Goal: Task Accomplishment & Management: Use online tool/utility

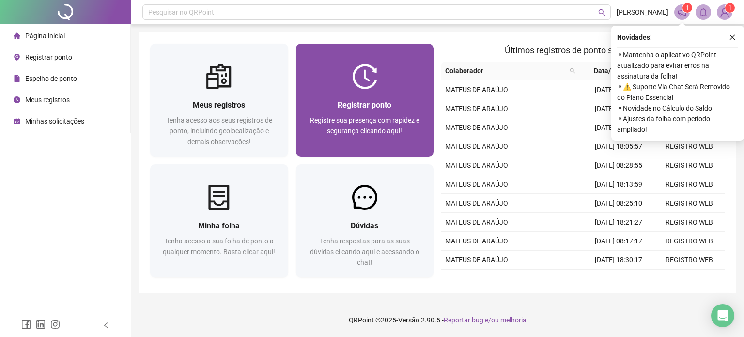
click at [374, 73] on img at bounding box center [364, 76] width 25 height 25
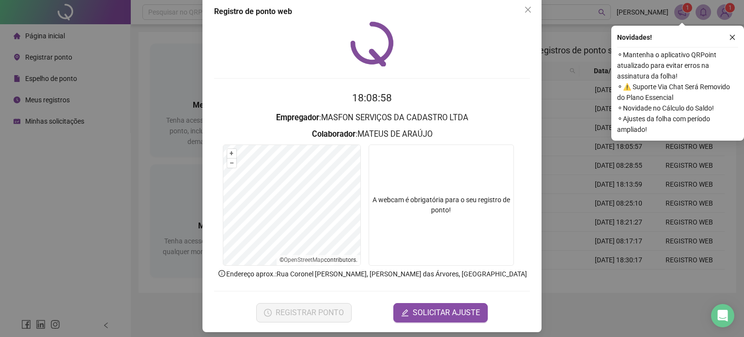
scroll to position [19, 0]
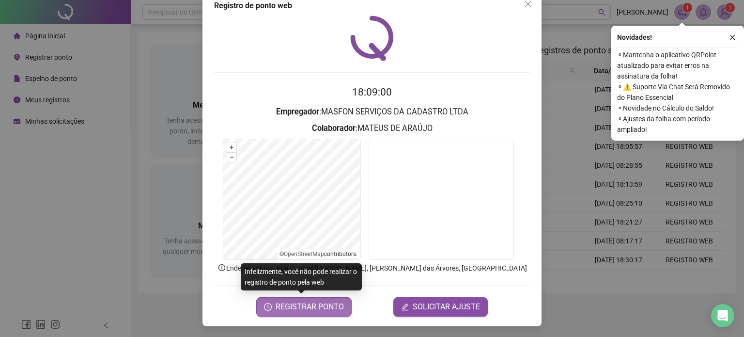
click at [307, 304] on span "REGISTRAR PONTO" at bounding box center [310, 307] width 68 height 12
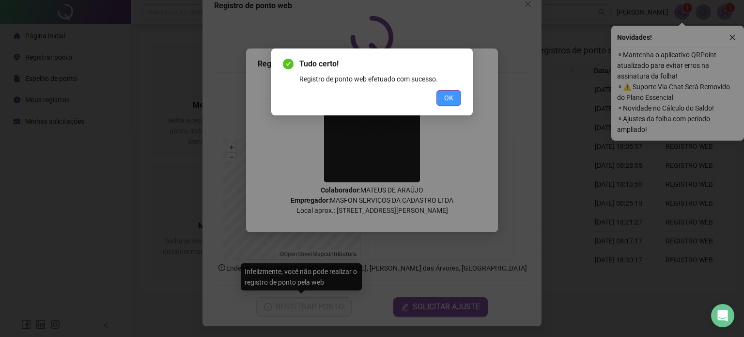
click at [453, 98] on span "OK" at bounding box center [448, 97] width 9 height 11
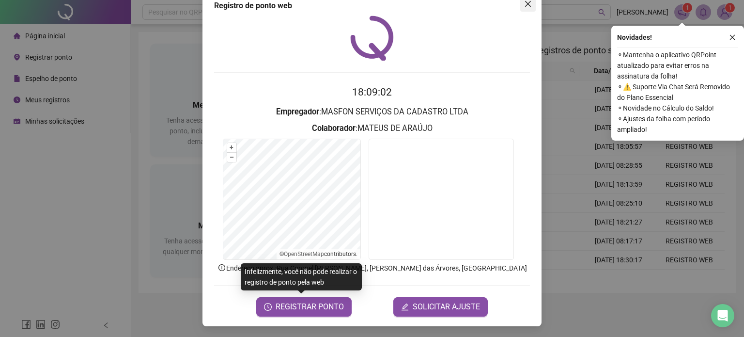
click at [523, 9] on button "Close" at bounding box center [527, 3] width 15 height 15
